Goal: Information Seeking & Learning: Learn about a topic

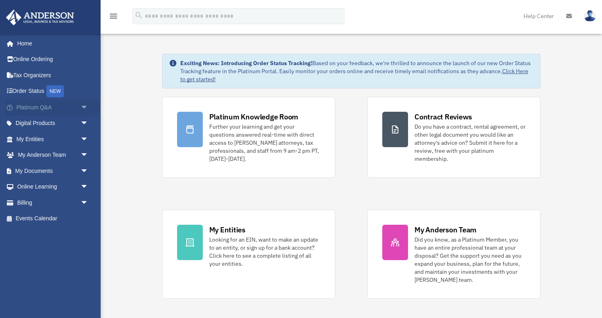
click at [86, 105] on span "arrow_drop_down" at bounding box center [88, 107] width 16 height 16
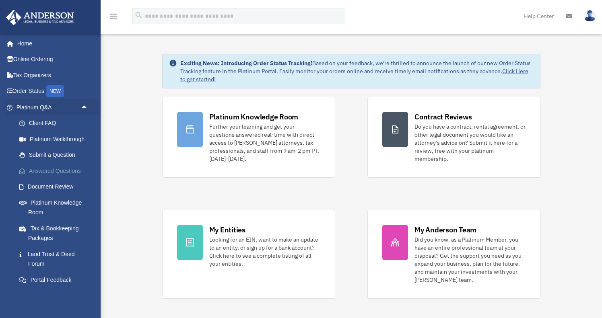
click at [67, 172] on link "Answered Questions" at bounding box center [55, 171] width 89 height 16
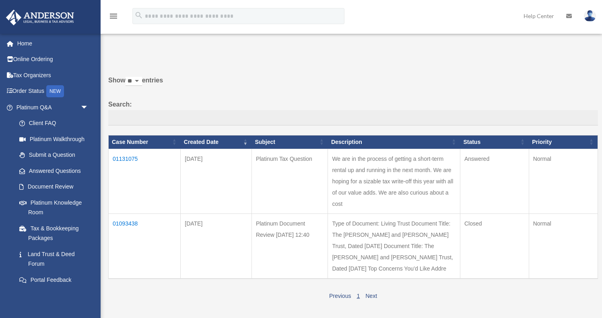
click at [128, 165] on td "01131075" at bounding box center [145, 181] width 72 height 65
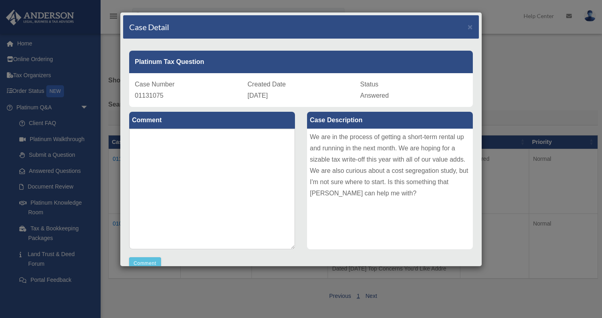
click at [508, 116] on div "Case Detail × Platinum Tax Question Case Number 01131075 Created Date October 2…" at bounding box center [301, 159] width 602 height 318
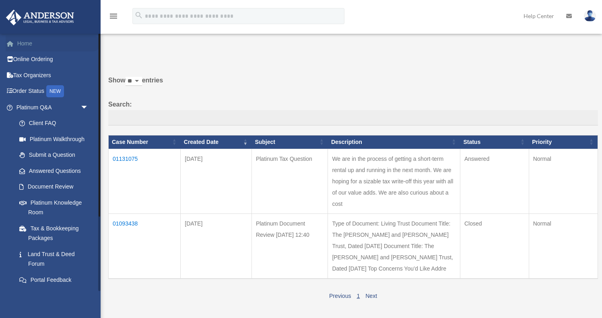
click at [29, 47] on link "Home" at bounding box center [53, 43] width 95 height 16
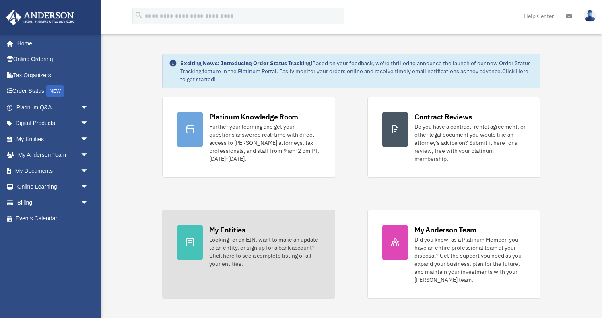
click at [199, 243] on div at bounding box center [190, 242] width 26 height 35
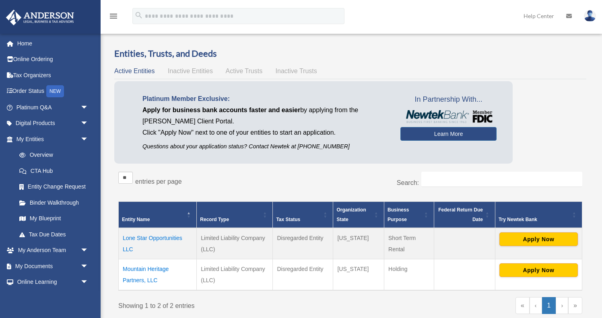
click at [144, 267] on td "Mountain Heritage Partners, LLC" at bounding box center [158, 274] width 78 height 31
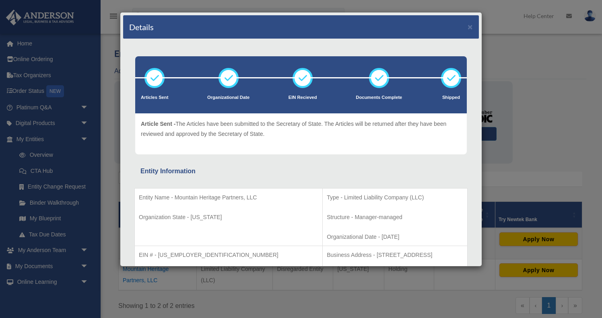
click at [105, 58] on div "Details × Articles Sent Organizational Date" at bounding box center [301, 159] width 602 height 318
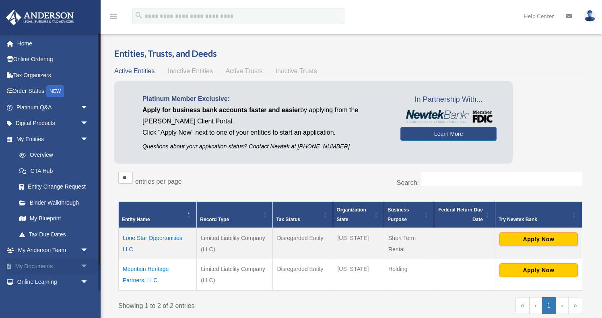
click at [89, 260] on span "arrow_drop_down" at bounding box center [88, 266] width 16 height 16
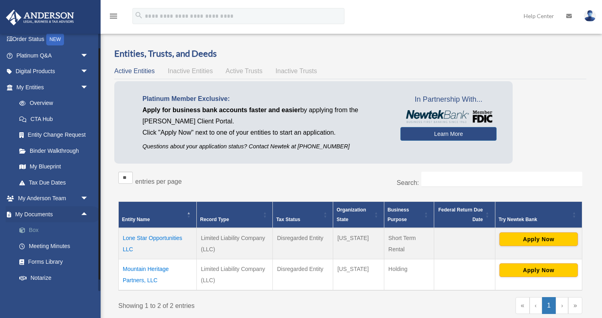
click at [31, 232] on link "Box" at bounding box center [55, 230] width 89 height 16
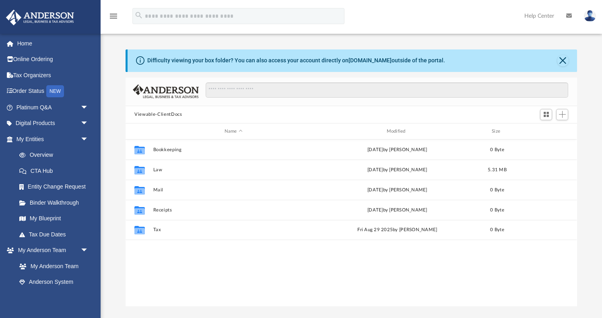
scroll to position [183, 451]
click at [74, 198] on link "Binder Walkthrough" at bounding box center [55, 203] width 89 height 16
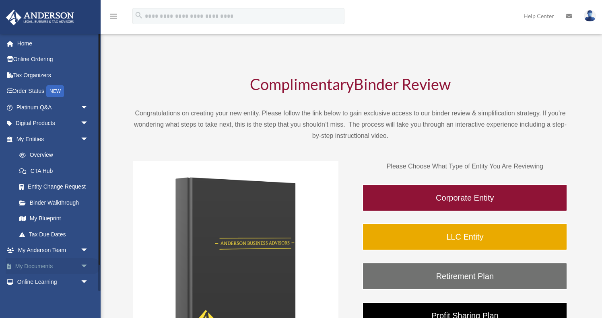
click at [83, 263] on span "arrow_drop_down" at bounding box center [88, 266] width 16 height 16
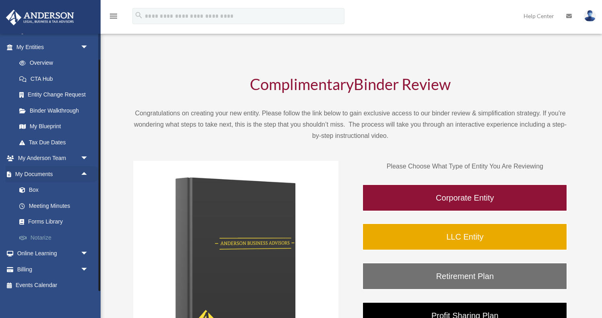
scroll to position [92, 0]
click at [34, 185] on link "Box" at bounding box center [55, 191] width 89 height 16
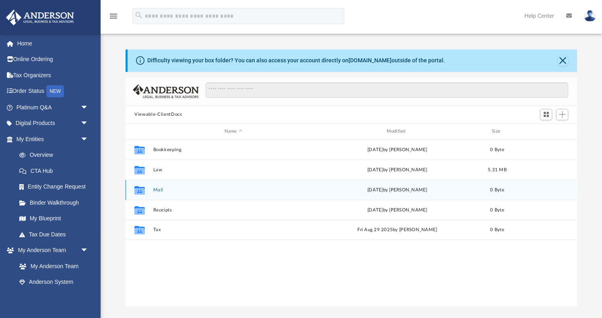
scroll to position [183, 451]
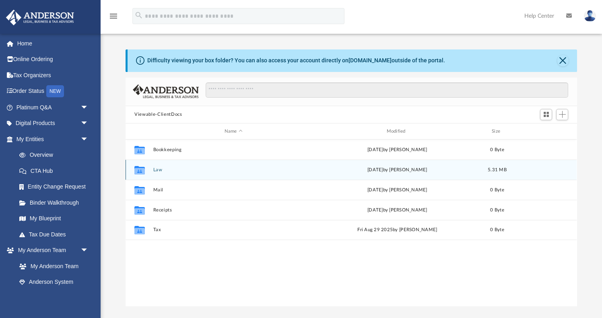
click at [160, 171] on button "Law" at bounding box center [233, 169] width 160 height 5
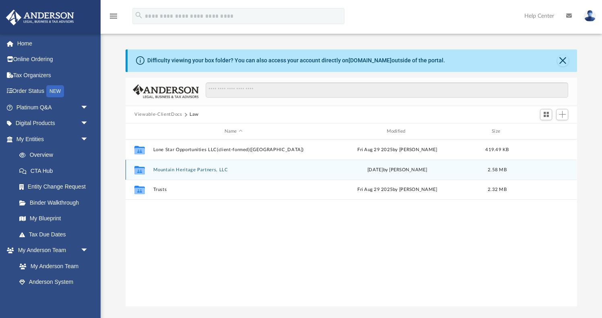
click at [178, 171] on button "Mountain Heritage Partners, LLC" at bounding box center [233, 169] width 160 height 5
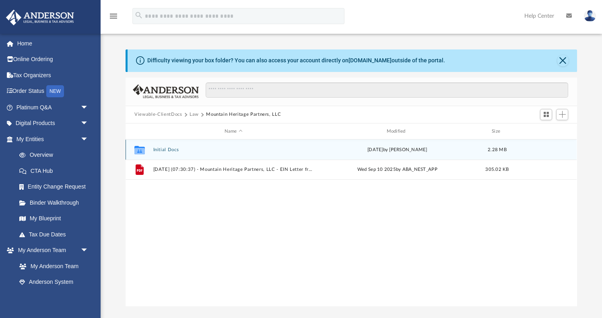
click at [163, 148] on button "Initial Docs" at bounding box center [233, 149] width 160 height 5
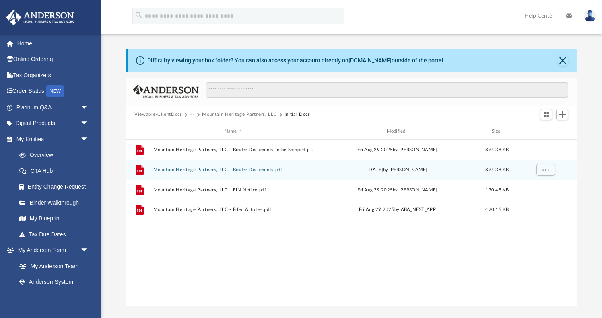
click at [239, 170] on button "Mountain Heritage Partners, LLC - Binder Documents.pdf" at bounding box center [233, 169] width 160 height 5
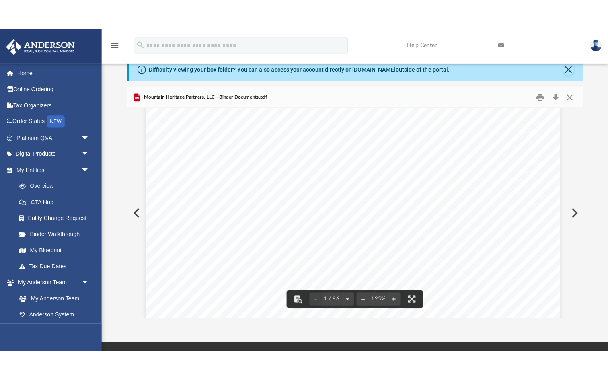
scroll to position [153, 2]
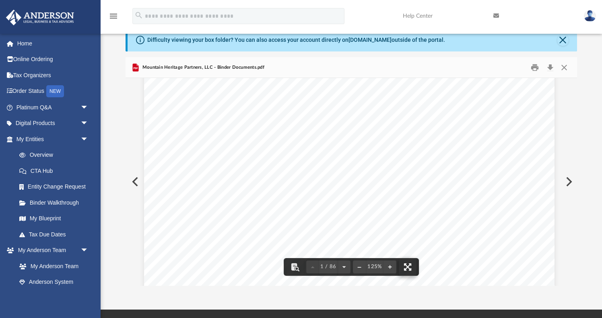
click at [410, 267] on button "File preview" at bounding box center [408, 267] width 18 height 18
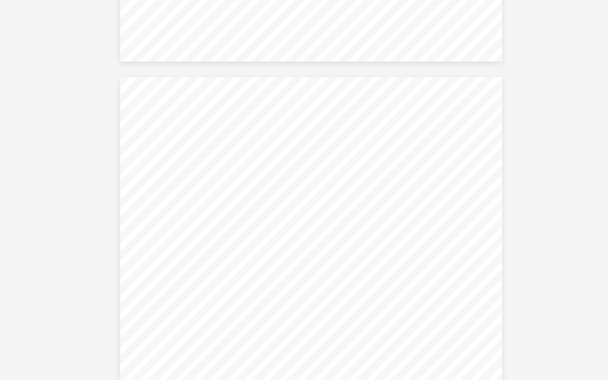
scroll to position [3079, 0]
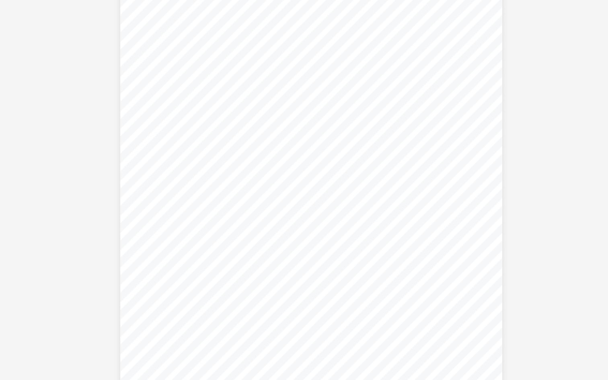
scroll to position [24989, 0]
click at [324, 180] on div "Operating Agreement of Mountain Heritage Partners, LLC Page 51 of 51 their succ…" at bounding box center [304, 174] width 292 height 378
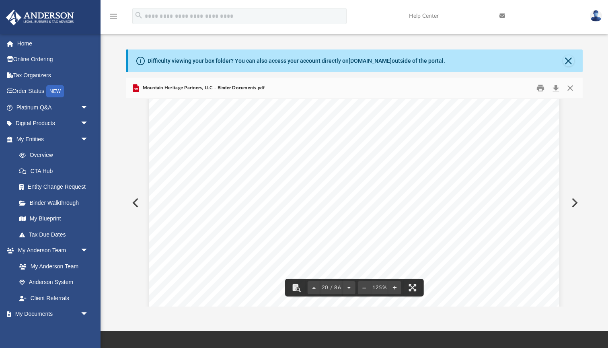
scroll to position [0, 0]
click at [567, 58] on button "Close" at bounding box center [568, 60] width 11 height 11
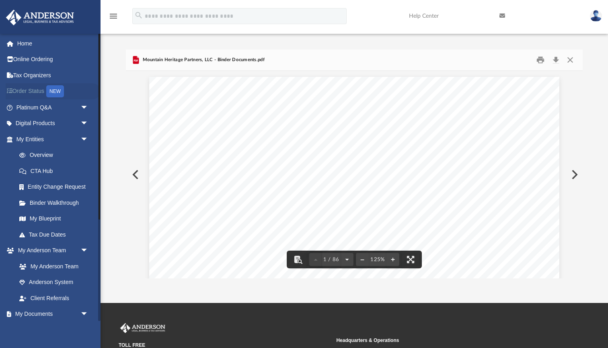
click at [38, 91] on link "Order Status NEW" at bounding box center [53, 91] width 95 height 16
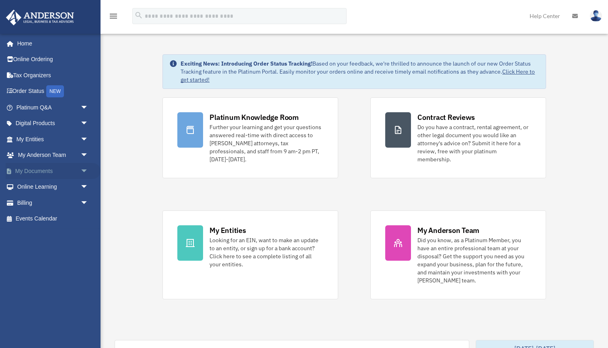
click at [83, 168] on span "arrow_drop_down" at bounding box center [88, 171] width 16 height 16
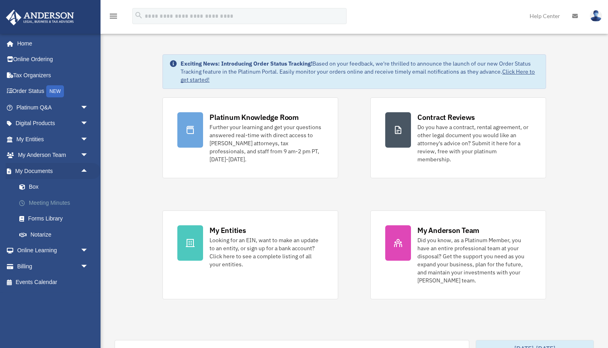
click at [54, 199] on link "Meeting Minutes" at bounding box center [55, 203] width 89 height 16
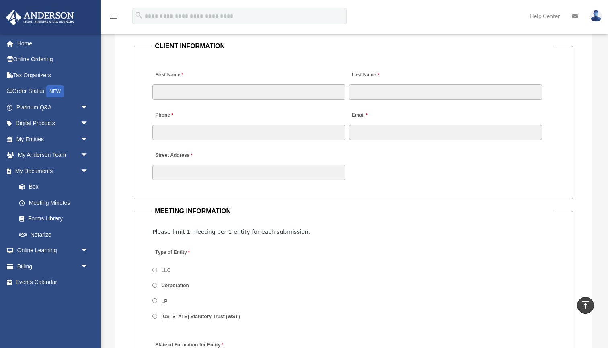
scroll to position [804, 0]
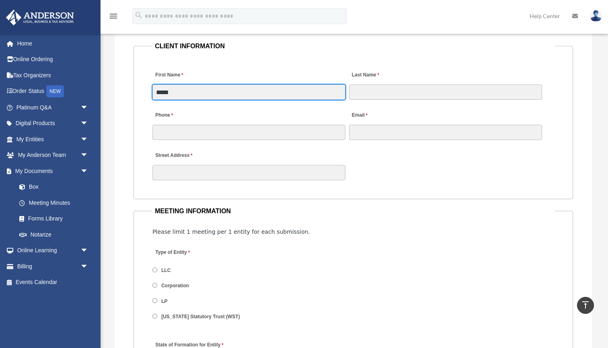
type input "*****"
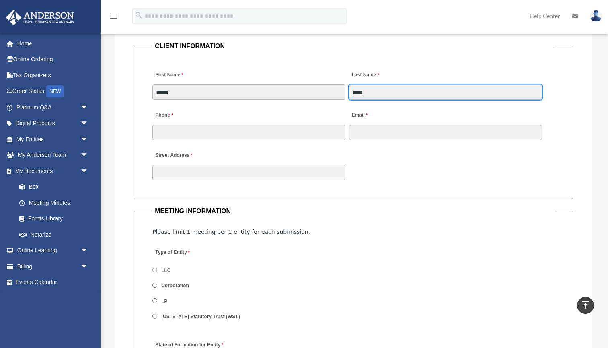
type input "****"
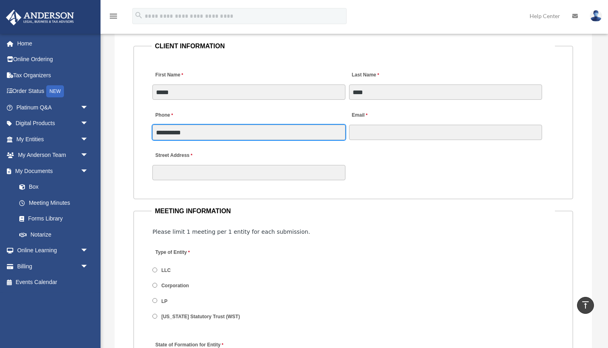
type input "**********"
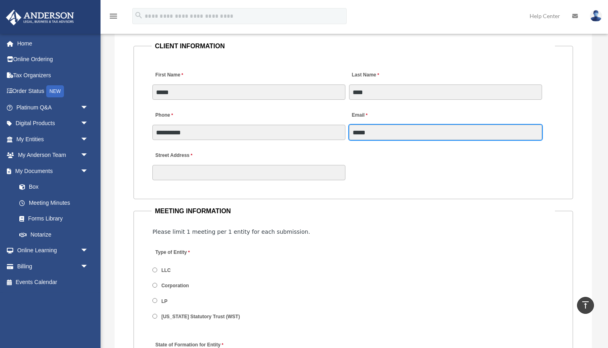
type input "*****"
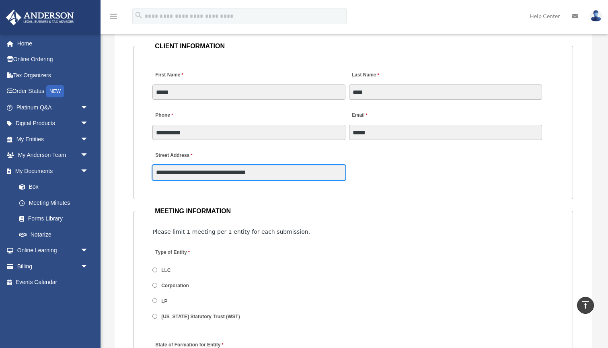
type input "**********"
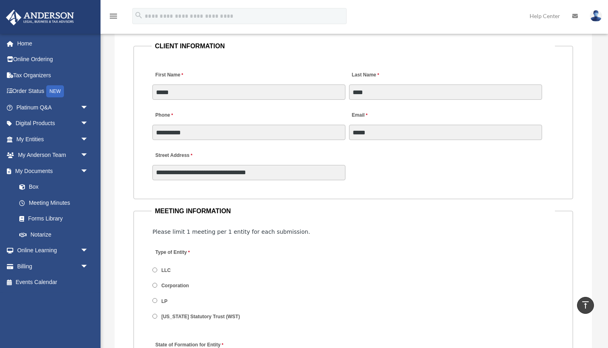
click at [428, 162] on div "**********" at bounding box center [353, 163] width 403 height 35
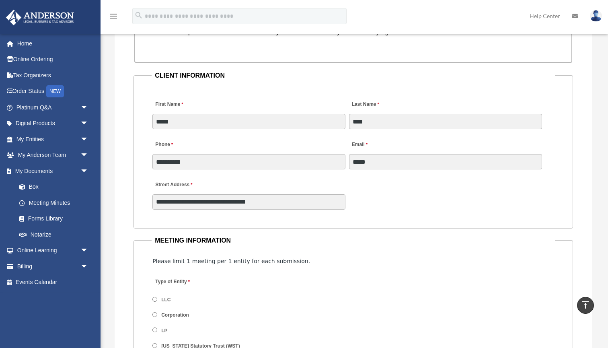
scroll to position [775, 0]
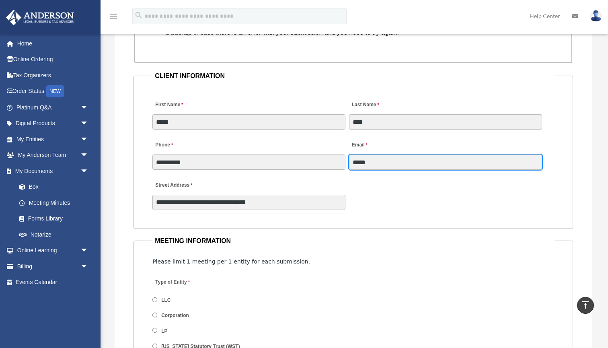
click at [399, 158] on input "*****" at bounding box center [445, 161] width 193 height 15
type input "**********"
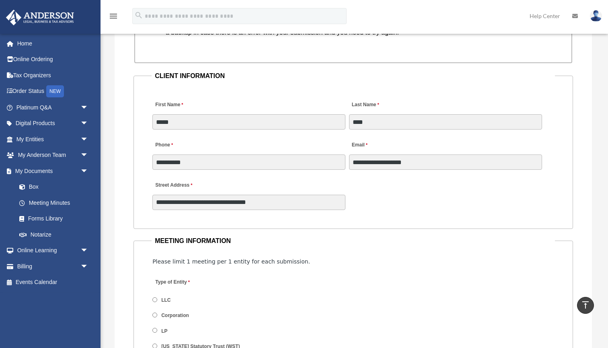
click at [558, 162] on fieldset "**********" at bounding box center [353, 149] width 439 height 158
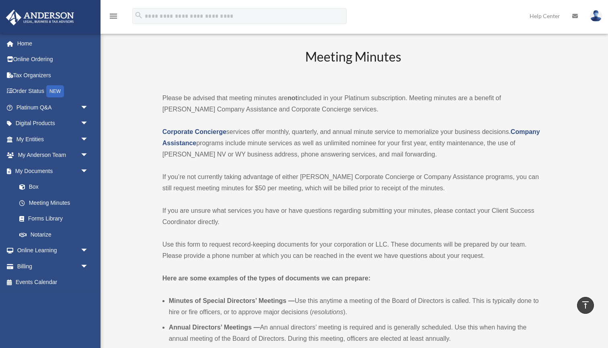
scroll to position [0, 0]
click at [26, 187] on span at bounding box center [26, 187] width 5 height 6
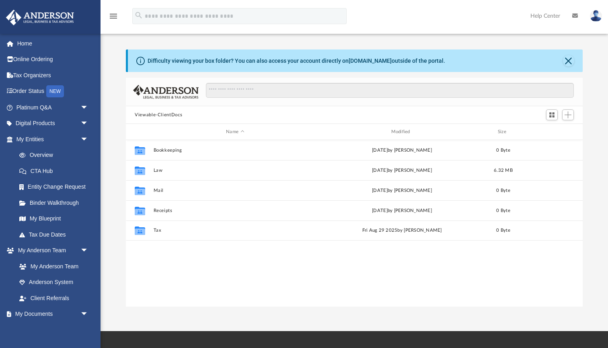
scroll to position [183, 457]
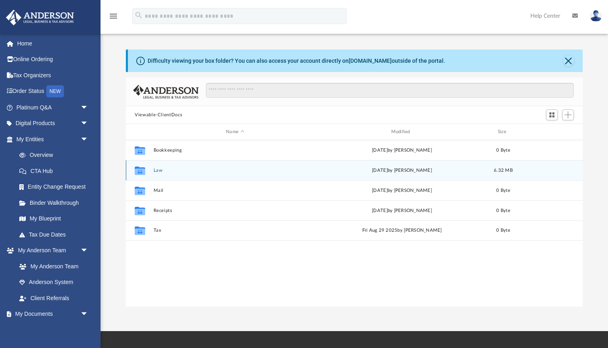
click at [158, 169] on button "Law" at bounding box center [235, 170] width 163 height 5
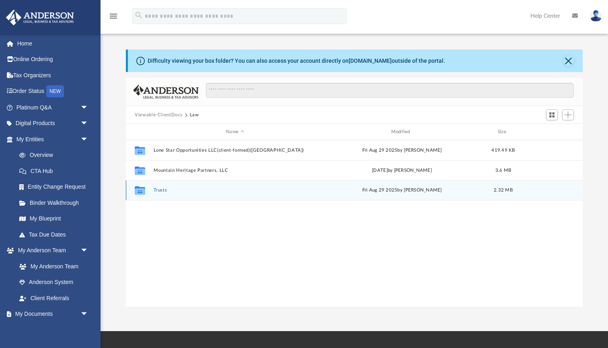
click at [160, 189] on button "Trusts" at bounding box center [235, 189] width 163 height 5
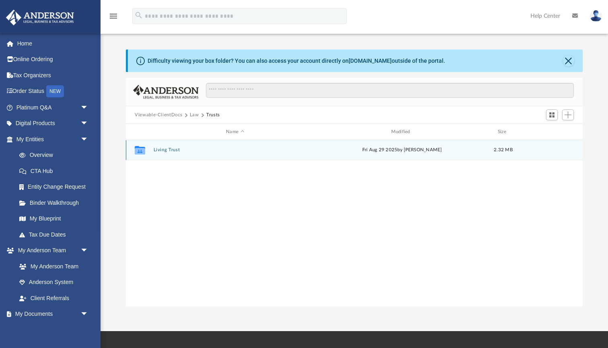
click at [171, 154] on div "Collaborated Folder Living Trust Fri Aug 29 2025 by Jordan Baldwin 2.32 MB" at bounding box center [354, 150] width 457 height 20
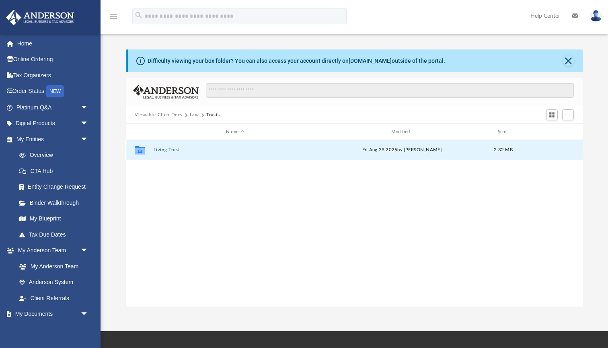
click at [172, 148] on button "Living Trust" at bounding box center [235, 149] width 163 height 5
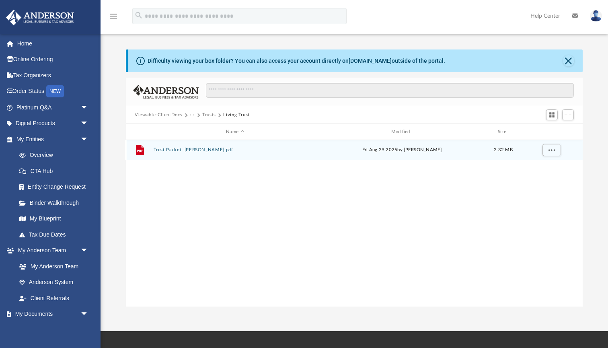
click at [199, 153] on div "File Trust Packet. Todd.pdf Fri Aug 29 2025 by Jared Todd 2.32 MB" at bounding box center [354, 150] width 457 height 20
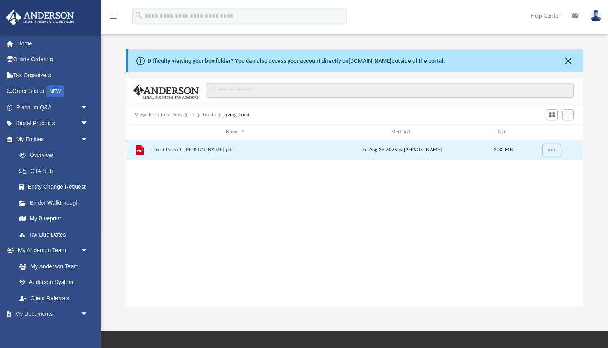
click at [198, 150] on button "Trust Packet. Todd.pdf" at bounding box center [235, 149] width 163 height 5
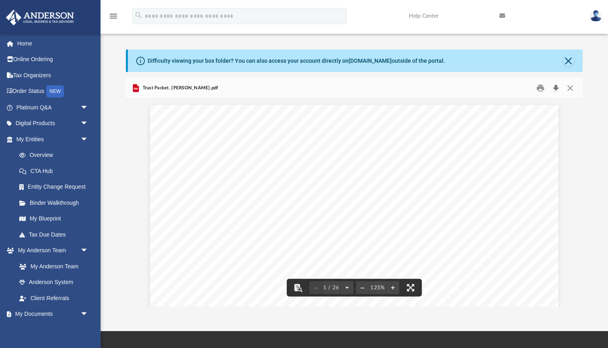
scroll to position [0, 0]
click at [566, 61] on button "Close" at bounding box center [568, 60] width 11 height 11
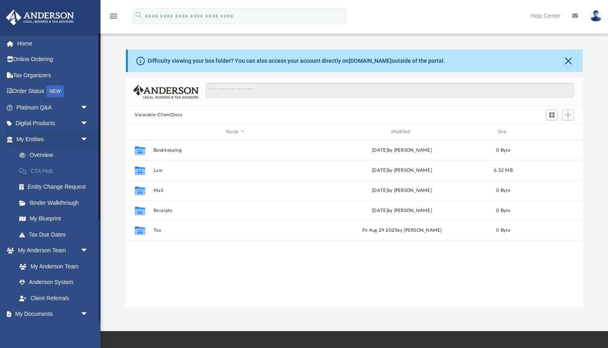
scroll to position [183, 457]
click at [59, 111] on link "Platinum Q&A arrow_drop_down" at bounding box center [53, 107] width 95 height 16
click at [85, 107] on span "arrow_drop_down" at bounding box center [88, 107] width 16 height 16
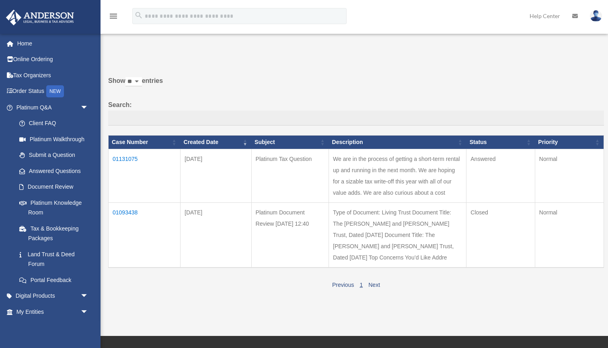
click at [127, 208] on td "01093438" at bounding box center [145, 235] width 72 height 65
